Goal: Navigation & Orientation: Find specific page/section

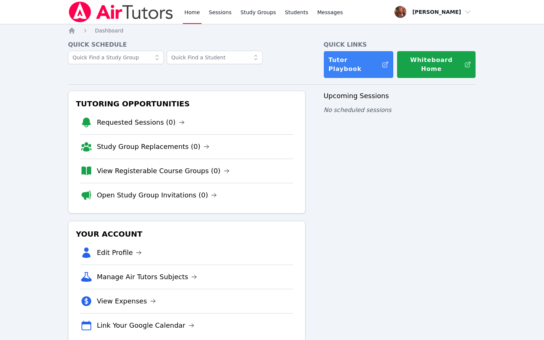
click at [461, 195] on div "Upcoming Sessions No scheduled sessions" at bounding box center [399, 217] width 152 height 253
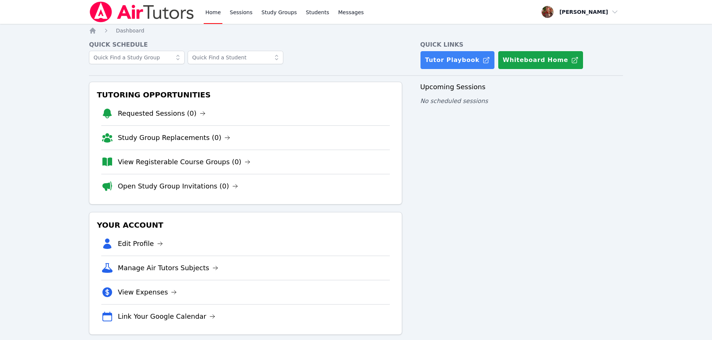
click at [570, 255] on div "Upcoming Sessions No scheduled sessions" at bounding box center [521, 208] width 203 height 253
click at [346, 15] on span "Messages" at bounding box center [351, 12] width 26 height 7
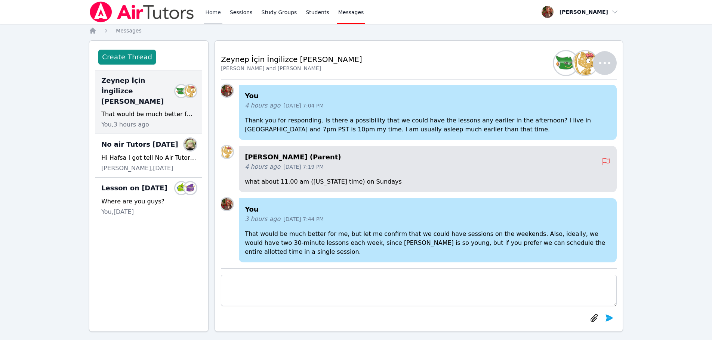
click at [214, 10] on link "Home" at bounding box center [213, 12] width 18 height 24
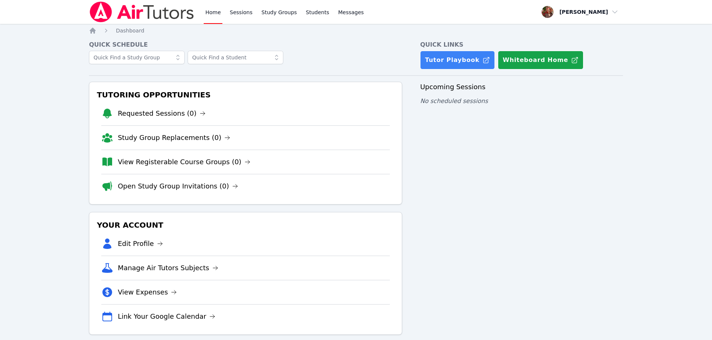
scroll to position [10, 0]
